Goal: Task Accomplishment & Management: Manage account settings

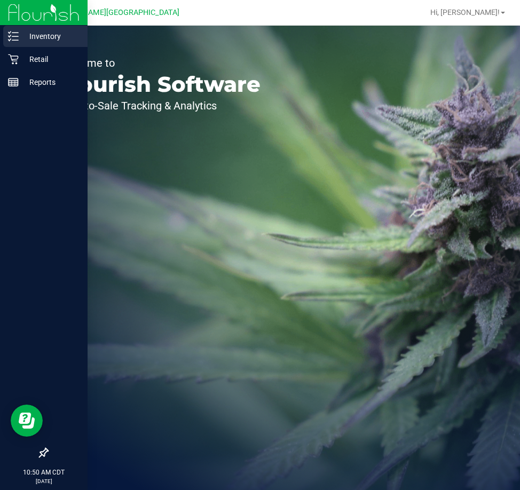
click at [45, 35] on p "Inventory" at bounding box center [51, 36] width 64 height 13
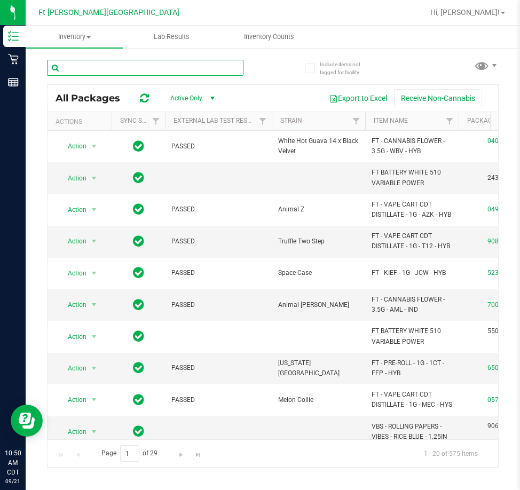
click at [123, 66] on input "text" at bounding box center [145, 68] width 197 height 16
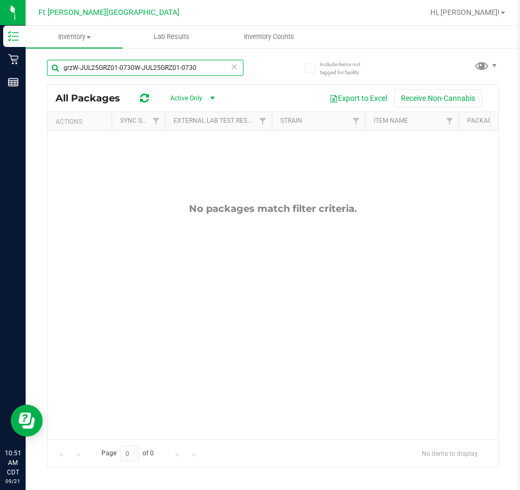
type input "grzW-JUL25GRZ01-0730W-JUL25GRZ01-0730"
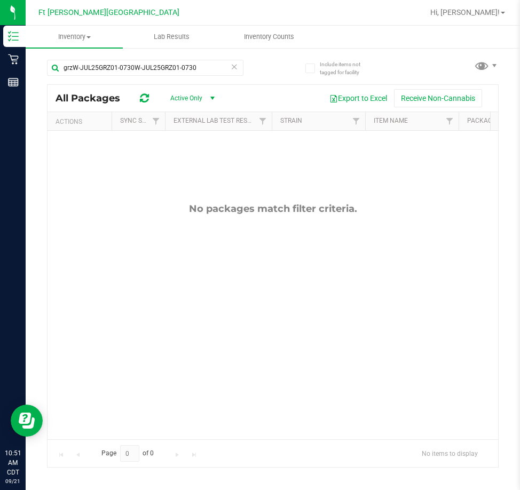
click at [233, 68] on icon at bounding box center [234, 66] width 7 height 13
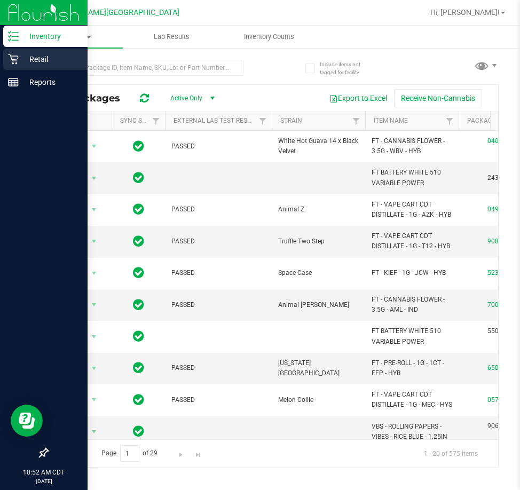
click at [31, 57] on p "Retail" at bounding box center [51, 59] width 64 height 13
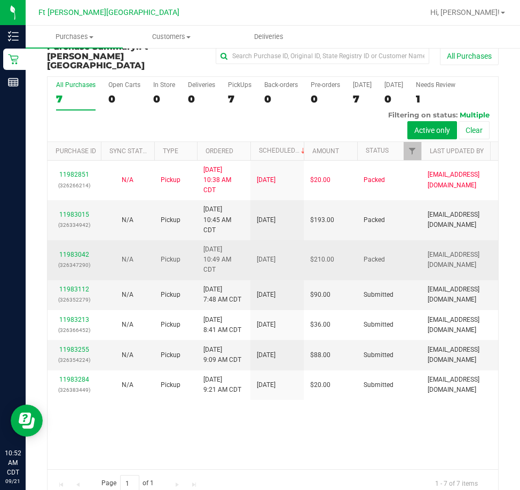
scroll to position [24, 0]
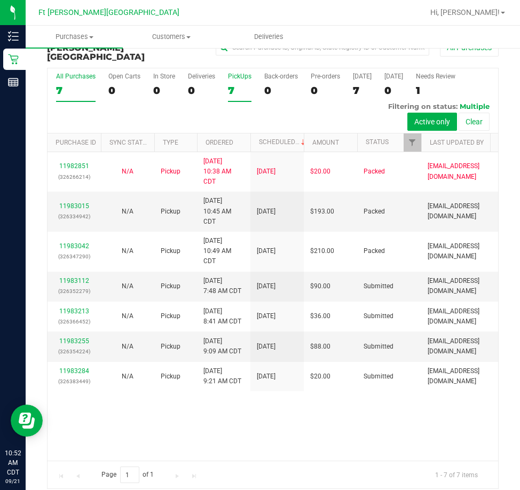
click at [240, 84] on div "7" at bounding box center [240, 90] width 24 height 12
click at [0, 0] on input "PickUps 7" at bounding box center [0, 0] width 0 height 0
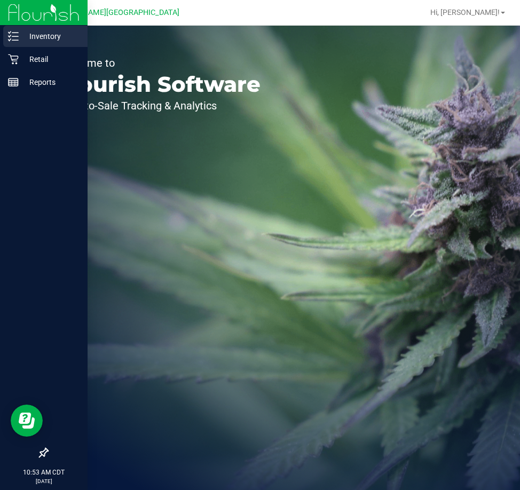
click at [37, 33] on p "Inventory" at bounding box center [51, 36] width 64 height 13
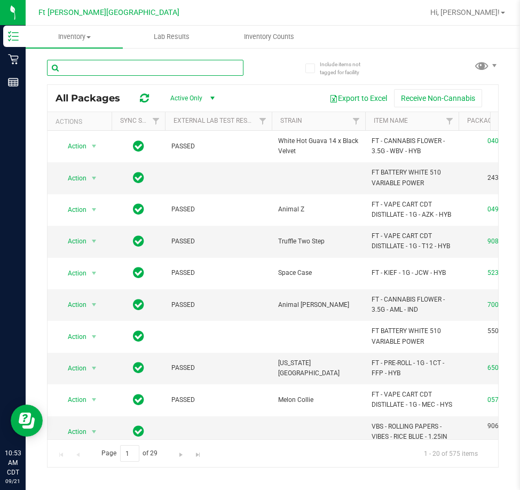
click at [102, 64] on input "text" at bounding box center [145, 68] width 197 height 16
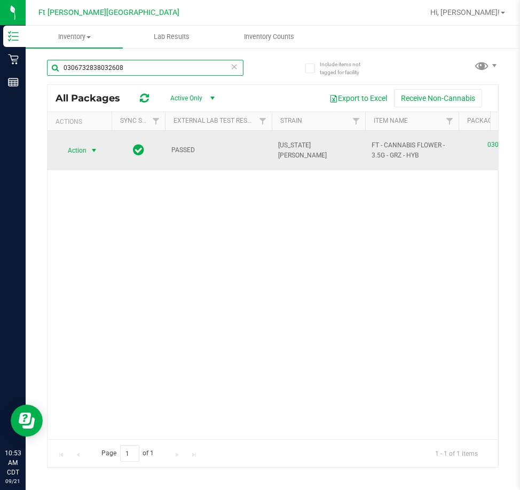
type input "0306732838032608"
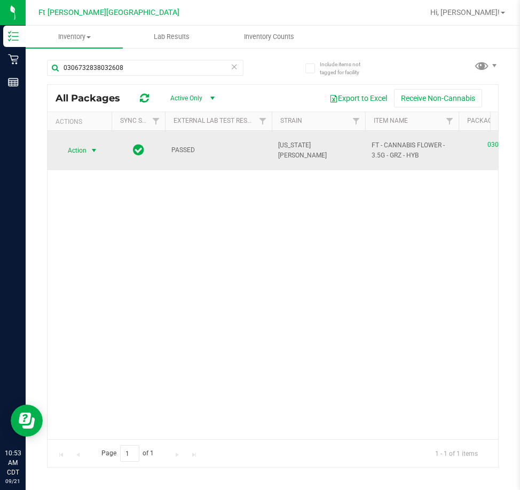
click at [97, 143] on span "select" at bounding box center [94, 150] width 13 height 15
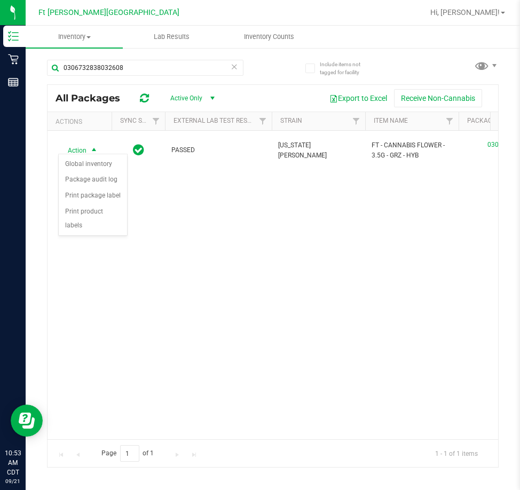
click at [231, 243] on div "Action Action Global inventory Package audit log Print package label Print prod…" at bounding box center [273, 285] width 451 height 309
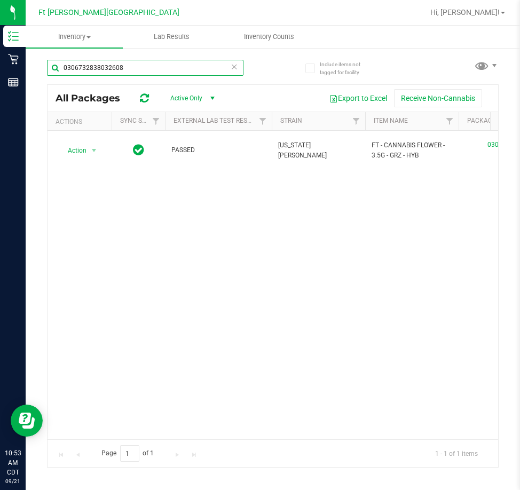
click at [243, 69] on input "0306732838032608" at bounding box center [145, 68] width 197 height 16
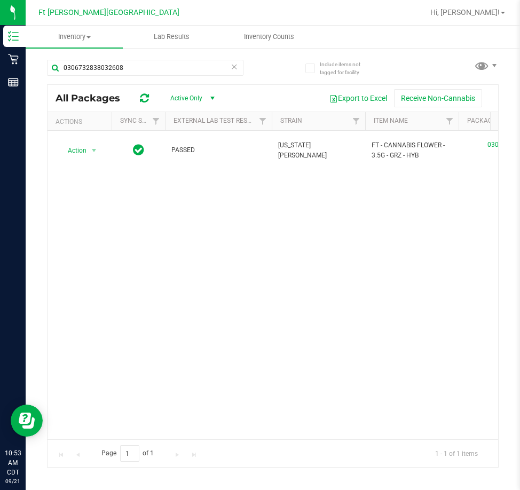
click at [233, 68] on icon at bounding box center [234, 66] width 7 height 13
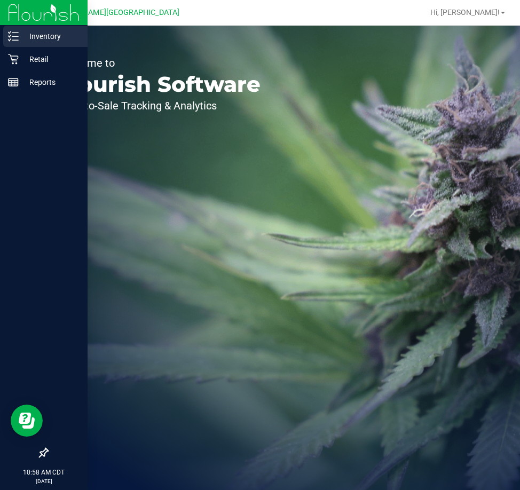
click at [44, 35] on p "Inventory" at bounding box center [51, 36] width 64 height 13
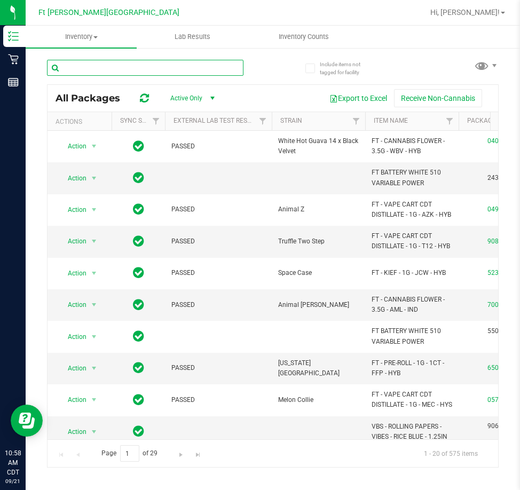
click at [107, 67] on input "text" at bounding box center [145, 68] width 197 height 16
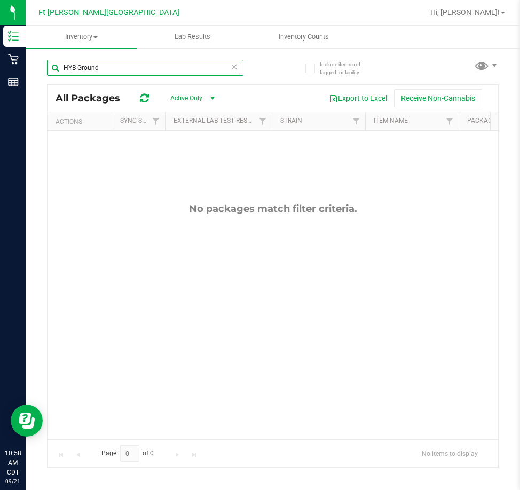
drag, startPoint x: 128, startPoint y: 65, endPoint x: 53, endPoint y: 69, distance: 74.3
click at [53, 69] on input "HYB Ground" at bounding box center [145, 68] width 197 height 16
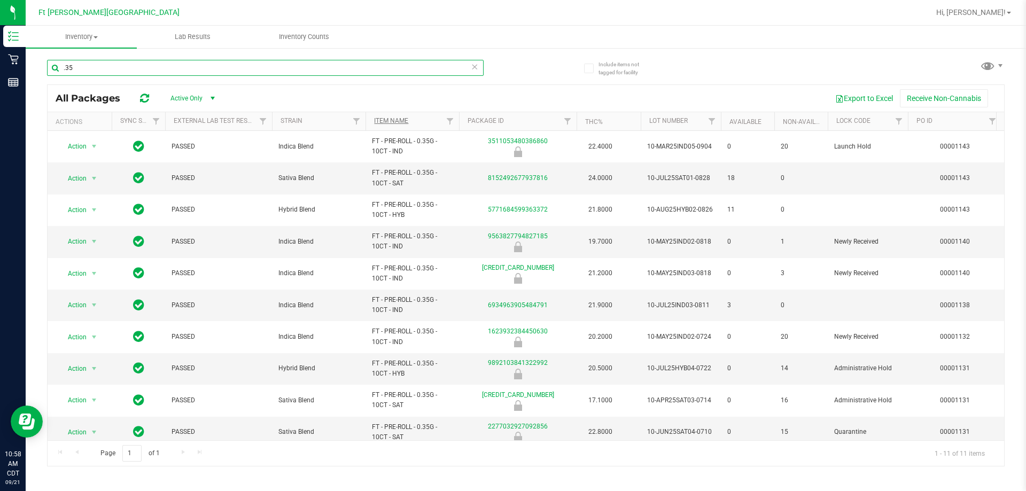
type input ".35"
click at [399, 117] on link "Item Name" at bounding box center [391, 120] width 34 height 7
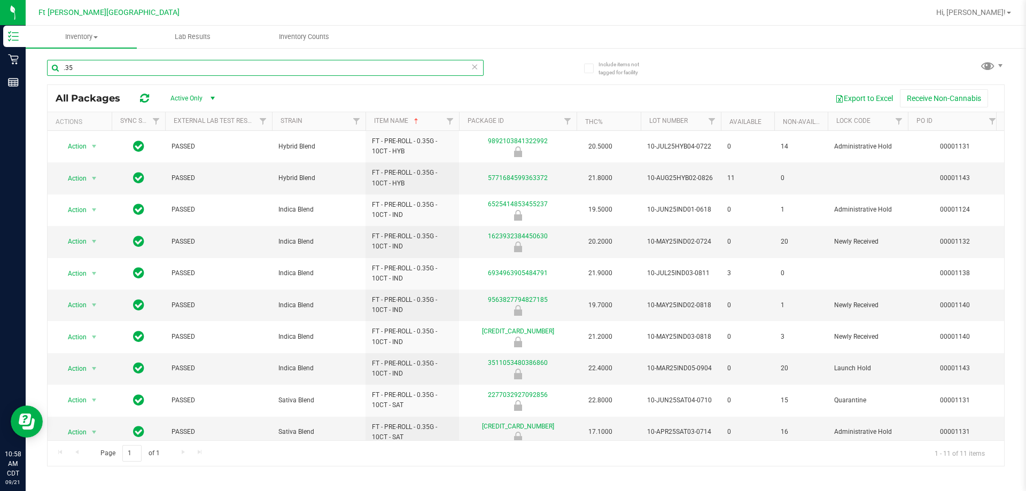
drag, startPoint x: 93, startPoint y: 70, endPoint x: 46, endPoint y: 66, distance: 46.6
click at [46, 66] on div "Include items not tagged for facility .35 All Packages Active Only Active Only …" at bounding box center [526, 210] width 1000 height 326
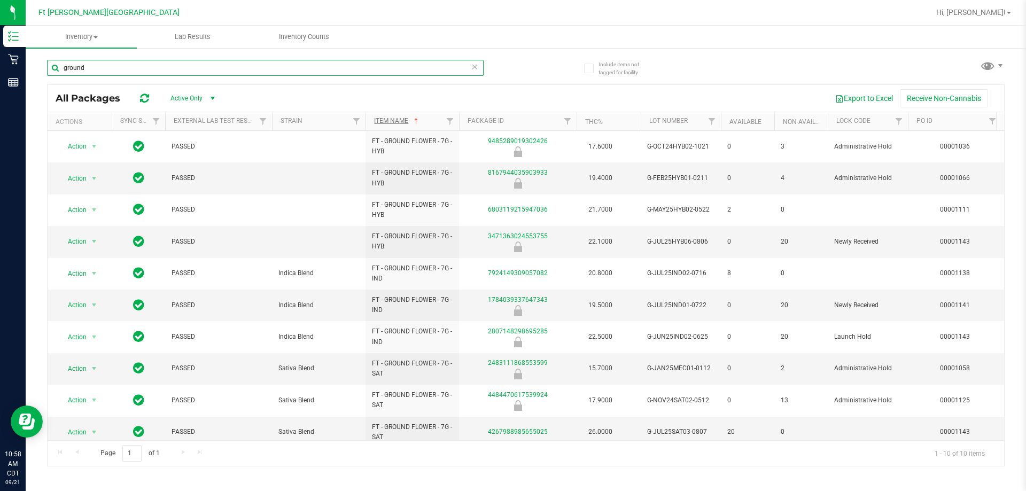
type input "ground"
click at [392, 123] on link "Item Name" at bounding box center [397, 120] width 46 height 7
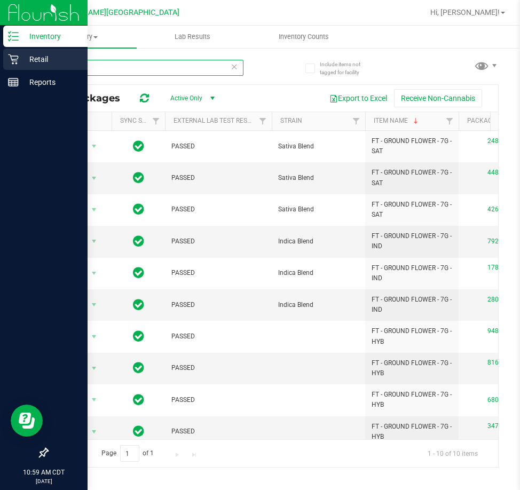
drag, startPoint x: 105, startPoint y: 68, endPoint x: 3, endPoint y: 68, distance: 102.6
click at [3, 68] on div "Inventory Retail Reports 10:59 AM CDT 09/21/2025 09/21 Ft Walton Beach WC Hi, A…" at bounding box center [260, 245] width 520 height 490
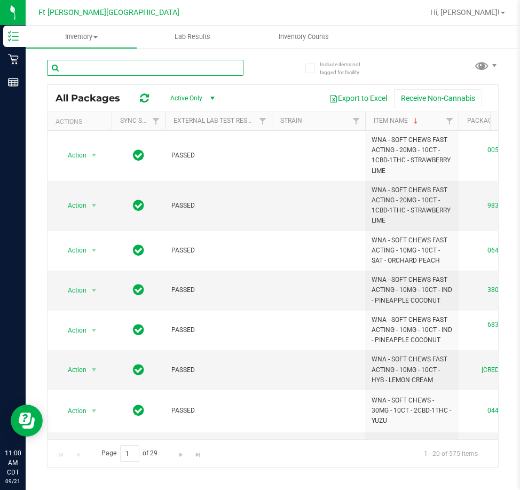
click at [108, 69] on input "text" at bounding box center [145, 68] width 197 height 16
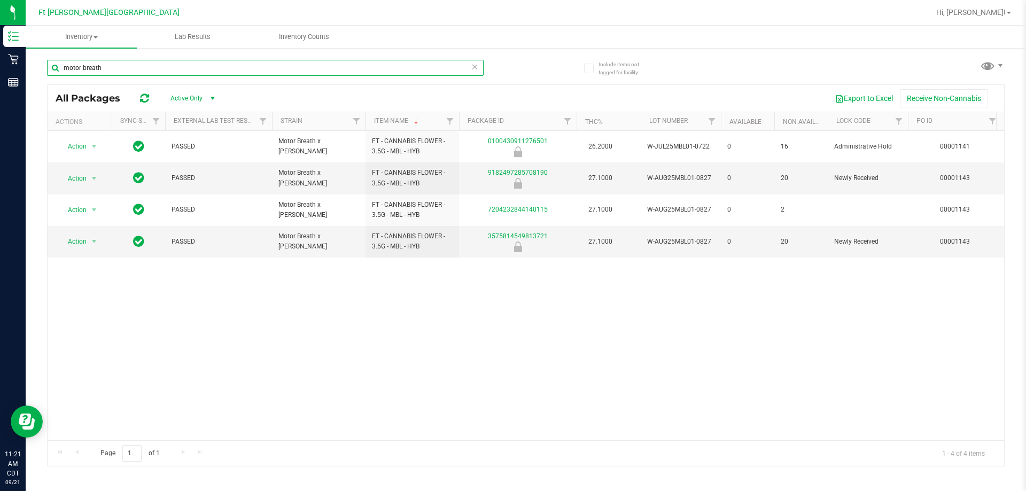
drag, startPoint x: 108, startPoint y: 75, endPoint x: 60, endPoint y: 79, distance: 48.8
click at [60, 79] on div "motor breath" at bounding box center [265, 72] width 436 height 25
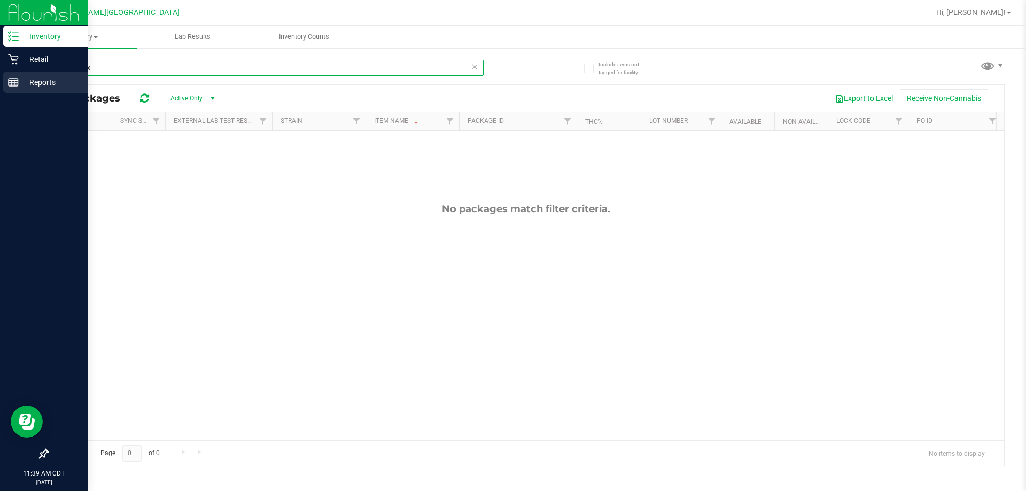
drag, startPoint x: 133, startPoint y: 71, endPoint x: 0, endPoint y: 74, distance: 133.1
click at [0, 74] on div "Inventory Retail Reports 11:39 AM CDT 09/21/2025 09/21 Ft Walton Beach WC Hi, A…" at bounding box center [513, 245] width 1026 height 491
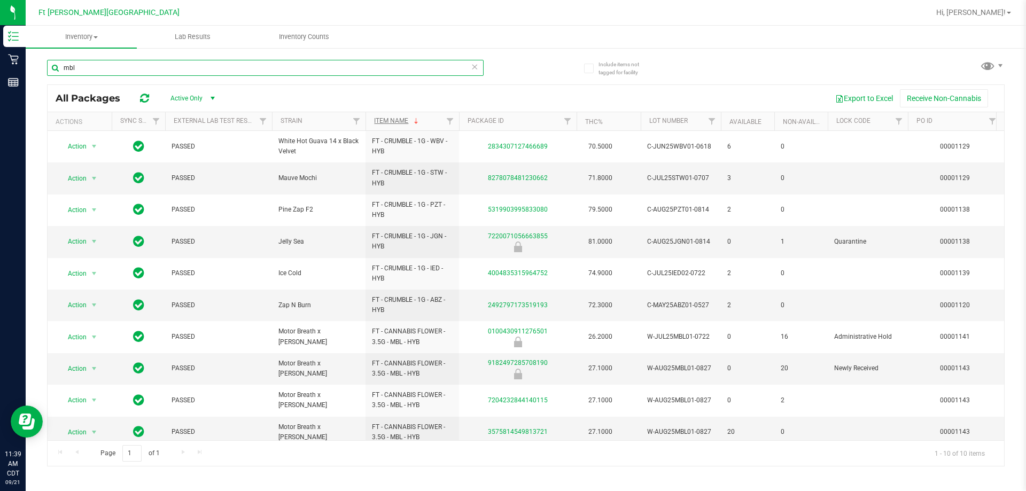
type input "mbl"
click at [391, 118] on link "Item Name" at bounding box center [397, 120] width 46 height 7
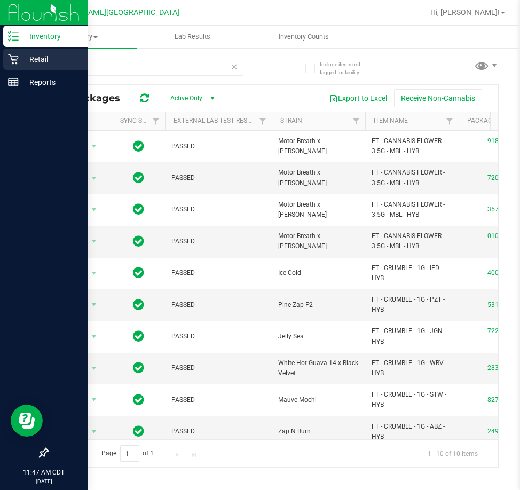
click at [29, 56] on p "Retail" at bounding box center [51, 59] width 64 height 13
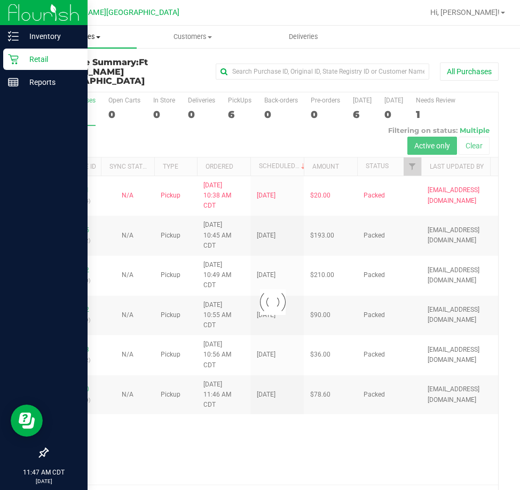
click at [75, 36] on span "Purchases" at bounding box center [81, 37] width 111 height 10
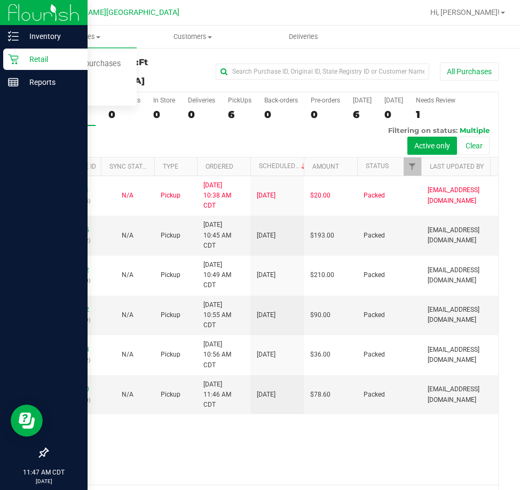
click at [285, 13] on div at bounding box center [307, 12] width 232 height 21
click at [41, 59] on p "Retail" at bounding box center [51, 59] width 64 height 13
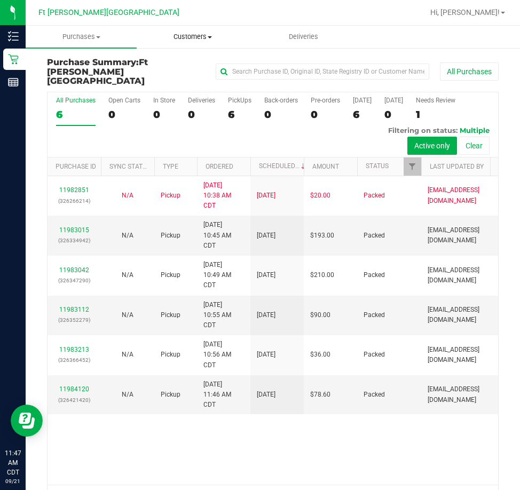
click at [199, 33] on span "Customers" at bounding box center [192, 37] width 110 height 10
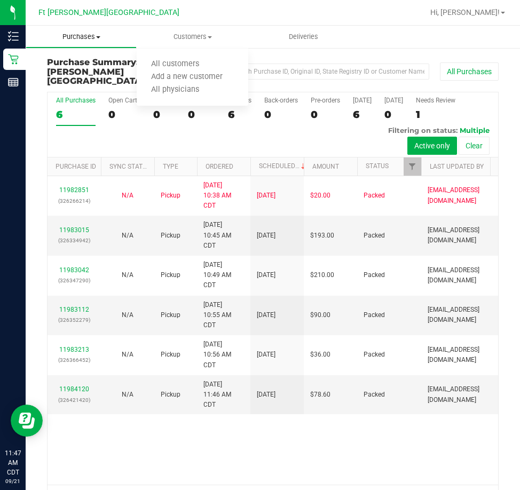
click at [83, 36] on span "Purchases" at bounding box center [81, 37] width 110 height 10
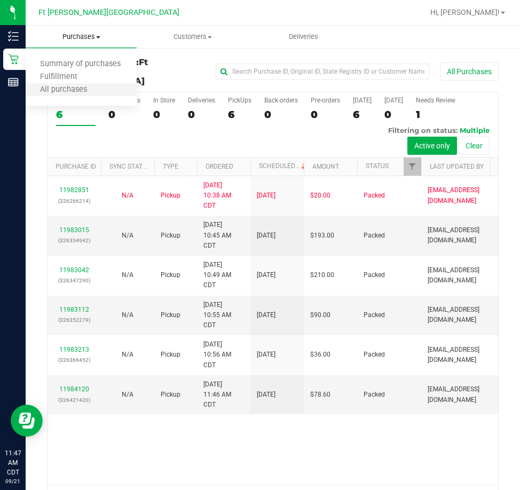
click at [74, 84] on li "All purchases" at bounding box center [81, 90] width 111 height 13
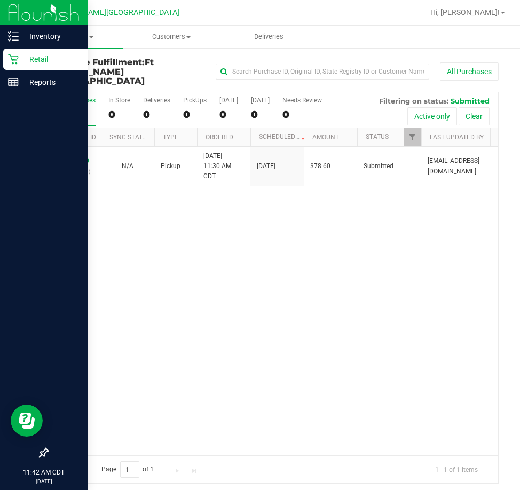
click at [42, 54] on p "Retail" at bounding box center [51, 59] width 64 height 13
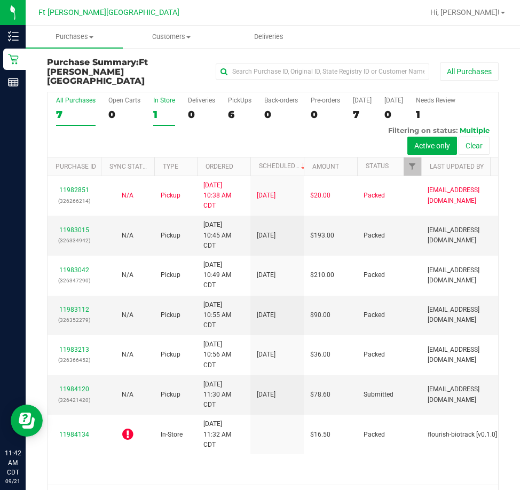
click at [162, 97] on div "In Store" at bounding box center [164, 100] width 22 height 7
click at [0, 0] on input "In Store 1" at bounding box center [0, 0] width 0 height 0
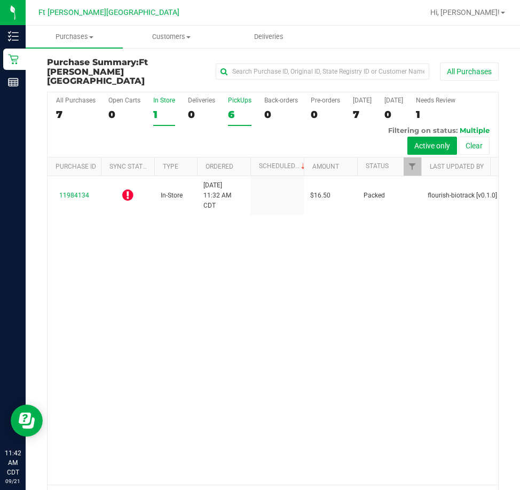
click at [228, 108] on div "6" at bounding box center [240, 114] width 24 height 12
click at [0, 0] on input "PickUps 6" at bounding box center [0, 0] width 0 height 0
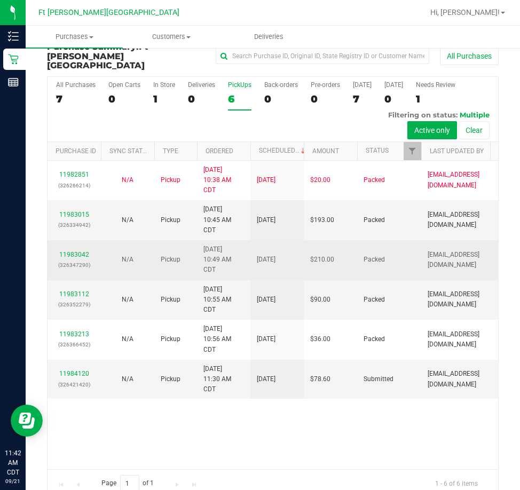
scroll to position [24, 0]
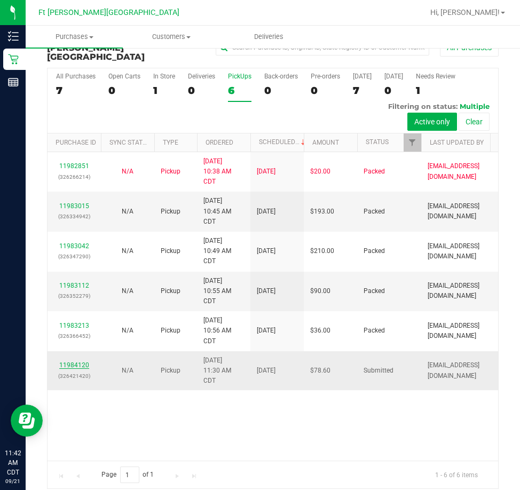
click at [82, 369] on link "11984120" at bounding box center [74, 365] width 30 height 7
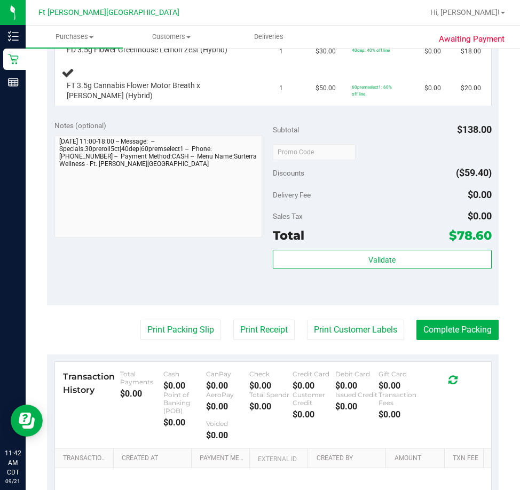
scroll to position [398, 0]
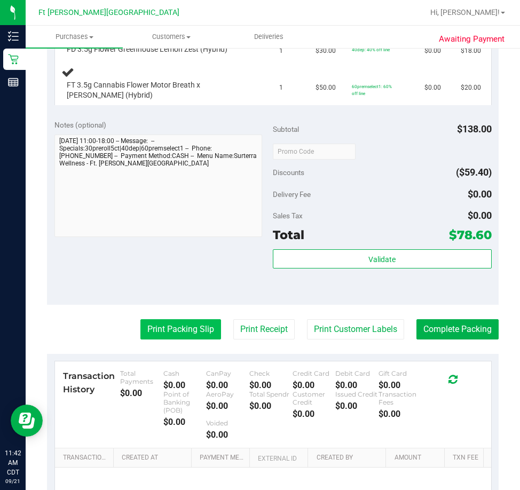
click at [190, 332] on button "Print Packing Slip" at bounding box center [180, 329] width 81 height 20
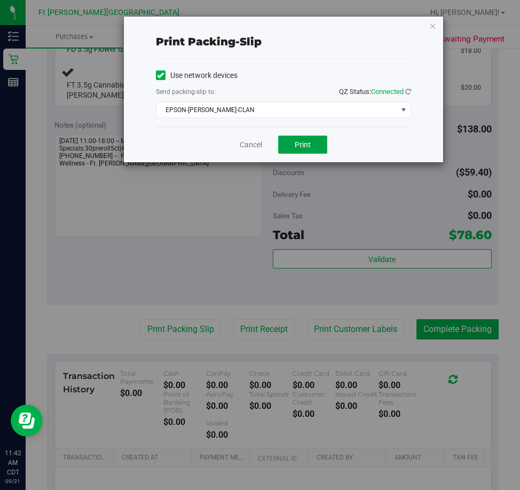
click at [296, 147] on span "Print" at bounding box center [303, 144] width 16 height 9
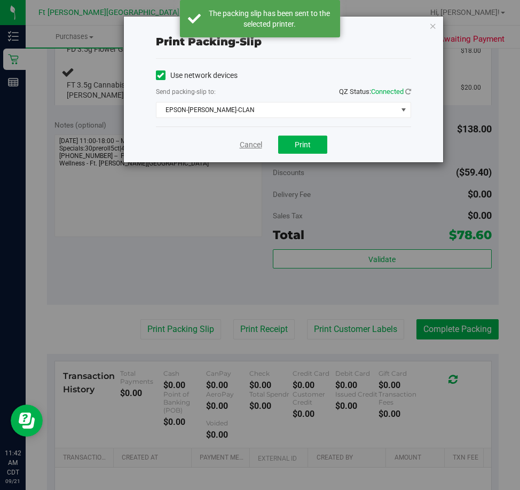
click at [254, 147] on link "Cancel" at bounding box center [251, 144] width 22 height 11
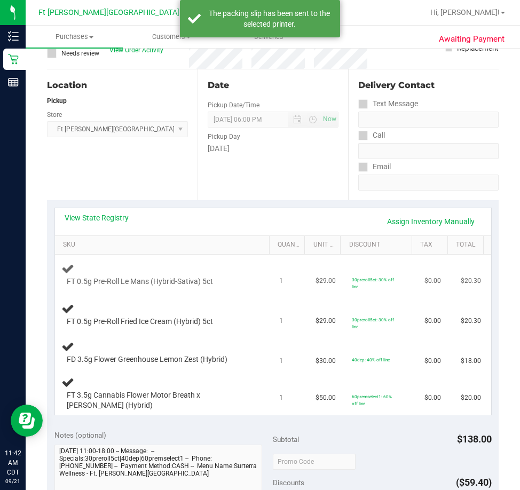
scroll to position [107, 0]
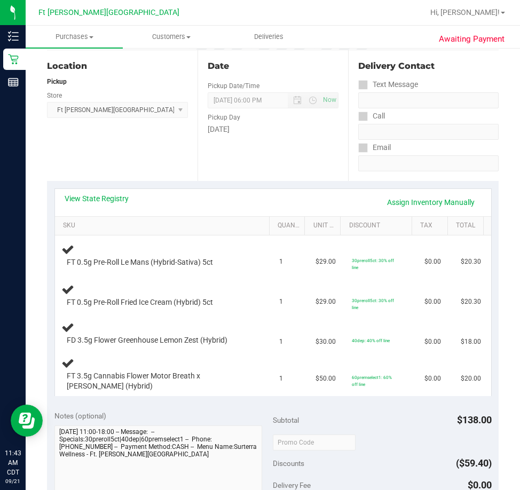
click at [112, 151] on div "Location Pickup Store Ft Walton Beach WC Select Store Bonita Springs WC Boynton…" at bounding box center [122, 115] width 151 height 131
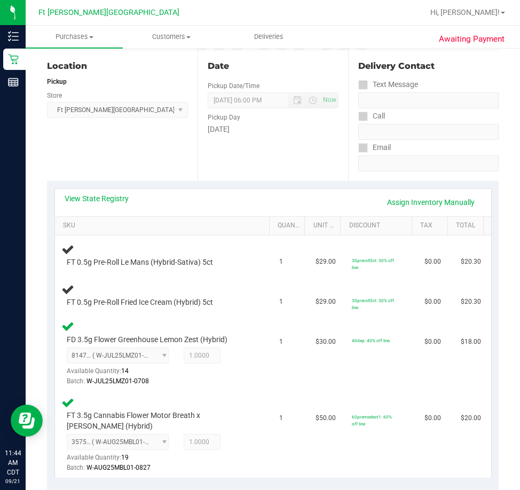
click at [121, 140] on div "Location Pickup Store Ft Walton Beach WC Select Store Bonita Springs WC Boynton…" at bounding box center [122, 115] width 151 height 131
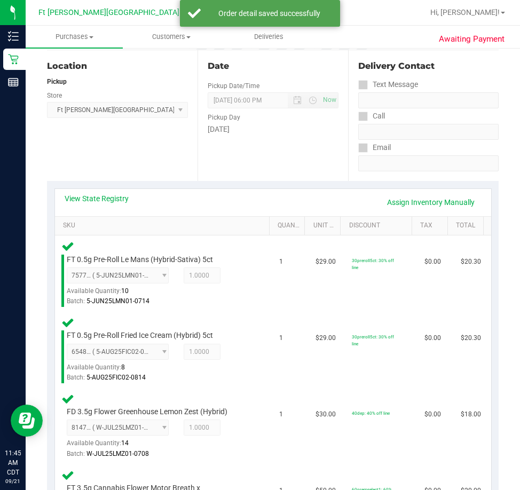
click at [188, 145] on div "Location Pickup Store Ft Walton Beach WC Select Store Bonita Springs WC Boynton…" at bounding box center [122, 115] width 151 height 131
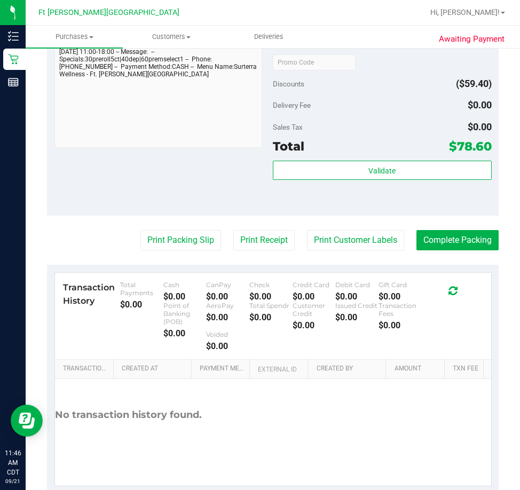
scroll to position [534, 0]
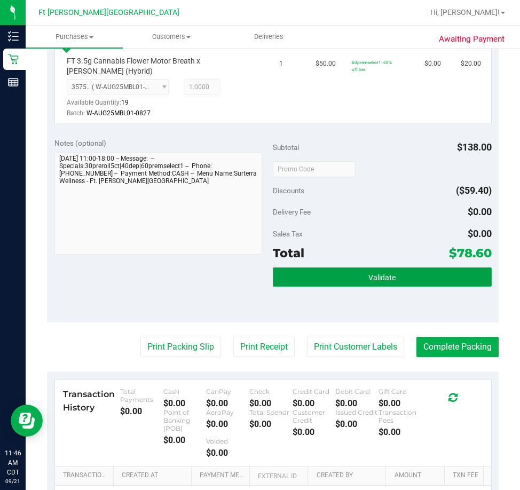
click at [345, 282] on button "Validate" at bounding box center [382, 277] width 219 height 19
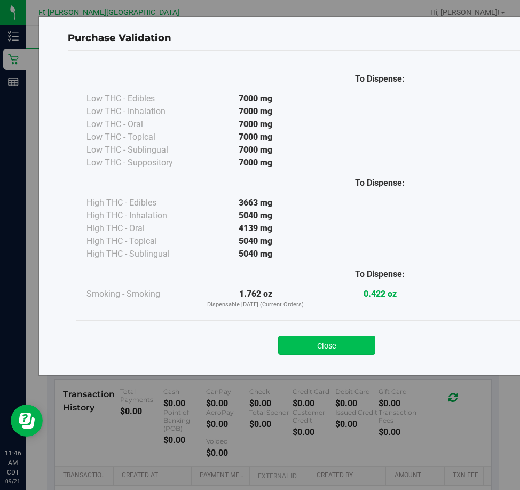
click at [327, 344] on button "Close" at bounding box center [326, 345] width 97 height 19
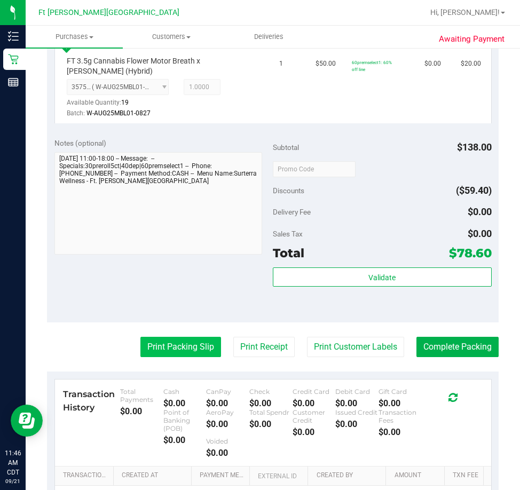
click at [180, 346] on button "Print Packing Slip" at bounding box center [180, 347] width 81 height 20
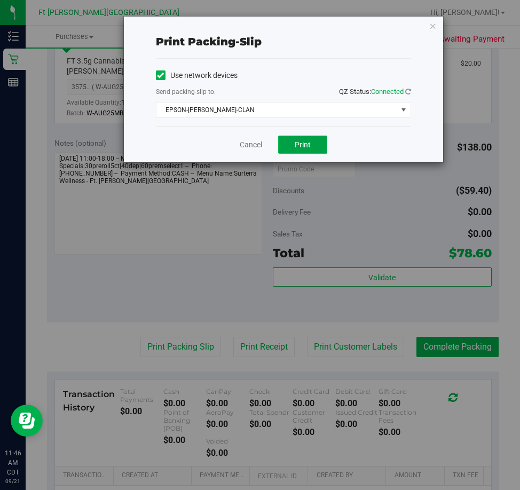
click at [303, 140] on span "Print" at bounding box center [303, 144] width 16 height 9
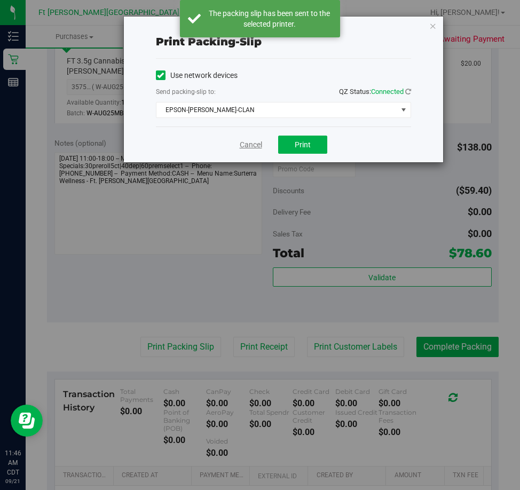
click at [240, 147] on link "Cancel" at bounding box center [251, 144] width 22 height 11
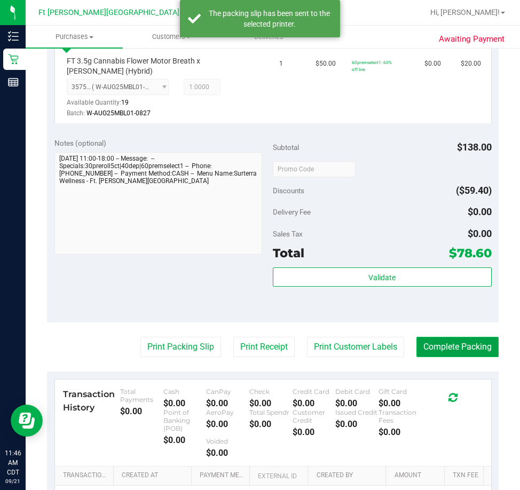
click at [441, 353] on button "Complete Packing" at bounding box center [458, 347] width 82 height 20
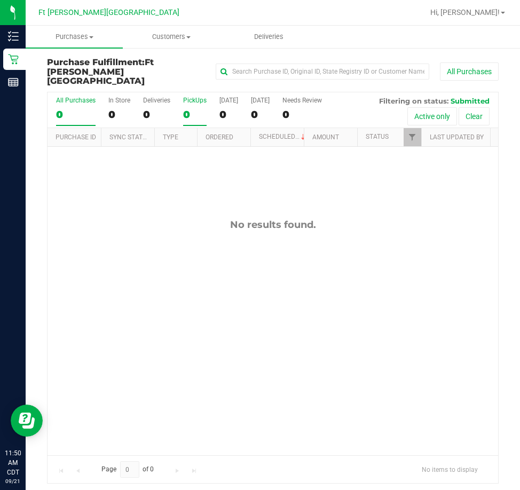
click at [183, 97] on label "PickUps 0" at bounding box center [195, 111] width 24 height 29
click at [0, 0] on input "PickUps 0" at bounding box center [0, 0] width 0 height 0
click at [193, 97] on div "PickUps" at bounding box center [195, 100] width 24 height 7
click at [0, 0] on input "PickUps 0" at bounding box center [0, 0] width 0 height 0
click at [399, 16] on div at bounding box center [307, 12] width 232 height 21
